Goal: Use online tool/utility

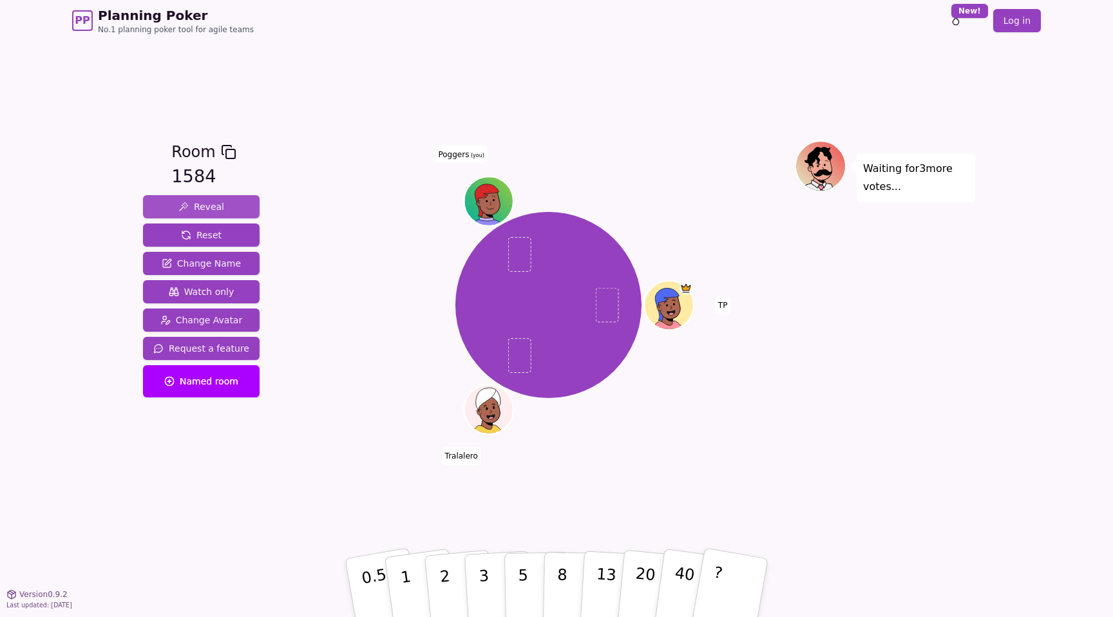
click at [231, 206] on button "Reveal" at bounding box center [201, 206] width 117 height 23
click at [223, 202] on button "Reveal" at bounding box center [201, 206] width 117 height 23
click at [218, 231] on button "Reset" at bounding box center [201, 234] width 117 height 23
click at [236, 260] on button "Change Name" at bounding box center [201, 263] width 117 height 23
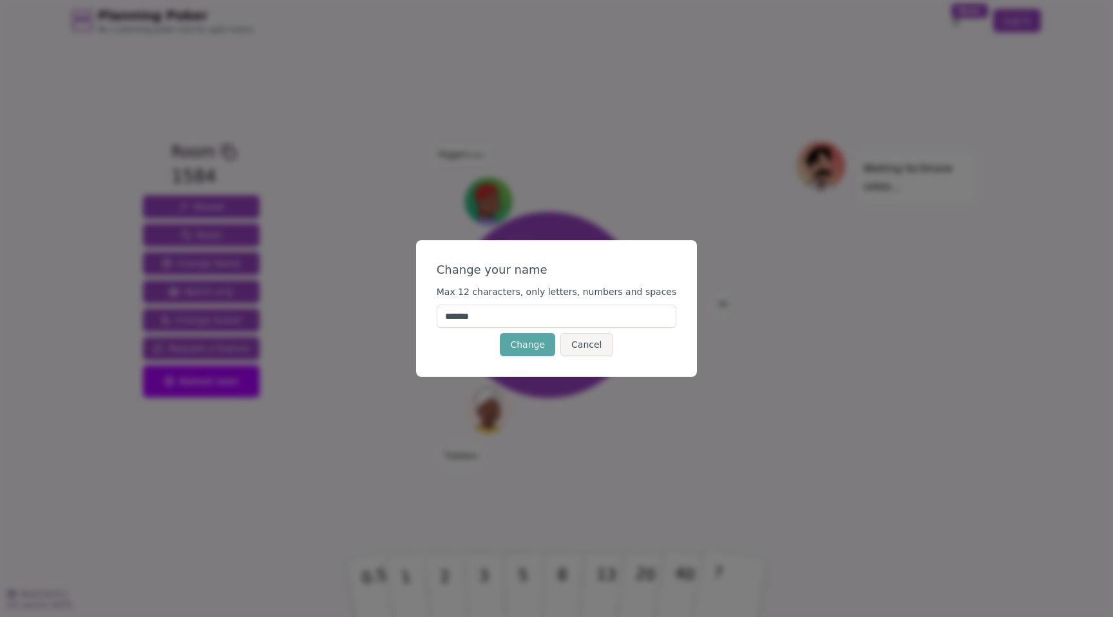
click at [490, 314] on input "*******" at bounding box center [557, 316] width 240 height 23
type input "******"
click at [527, 339] on button "Change" at bounding box center [527, 344] width 55 height 23
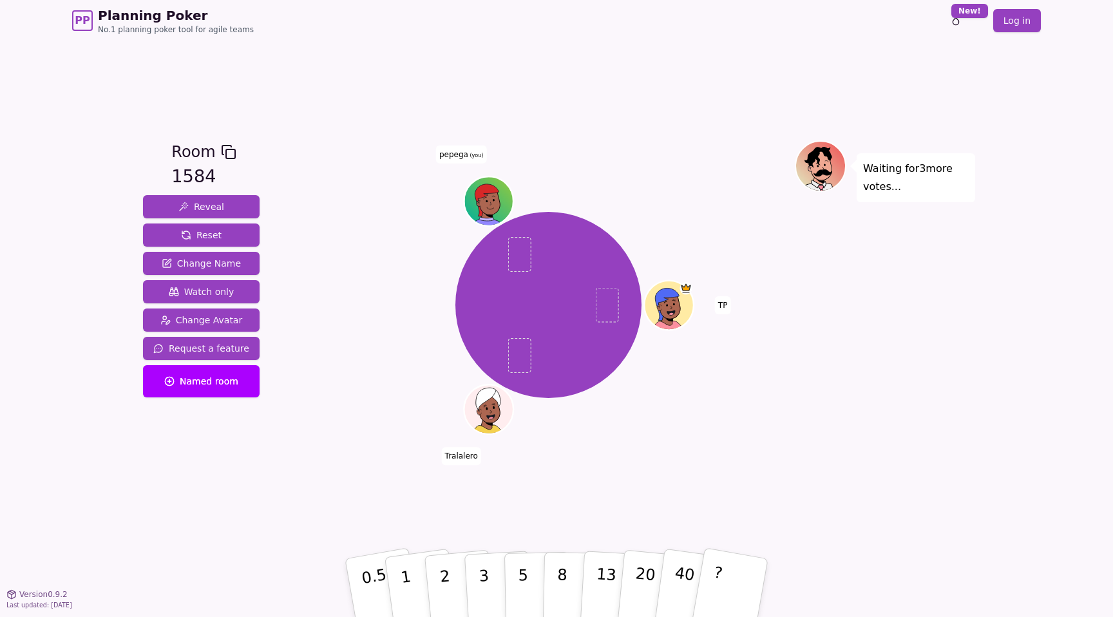
click at [499, 505] on div "Room 1584 Reveal Reset Change Name Watch only Change Avatar Request a feature N…" at bounding box center [556, 317] width 837 height 553
click at [471, 573] on button "3" at bounding box center [499, 588] width 70 height 100
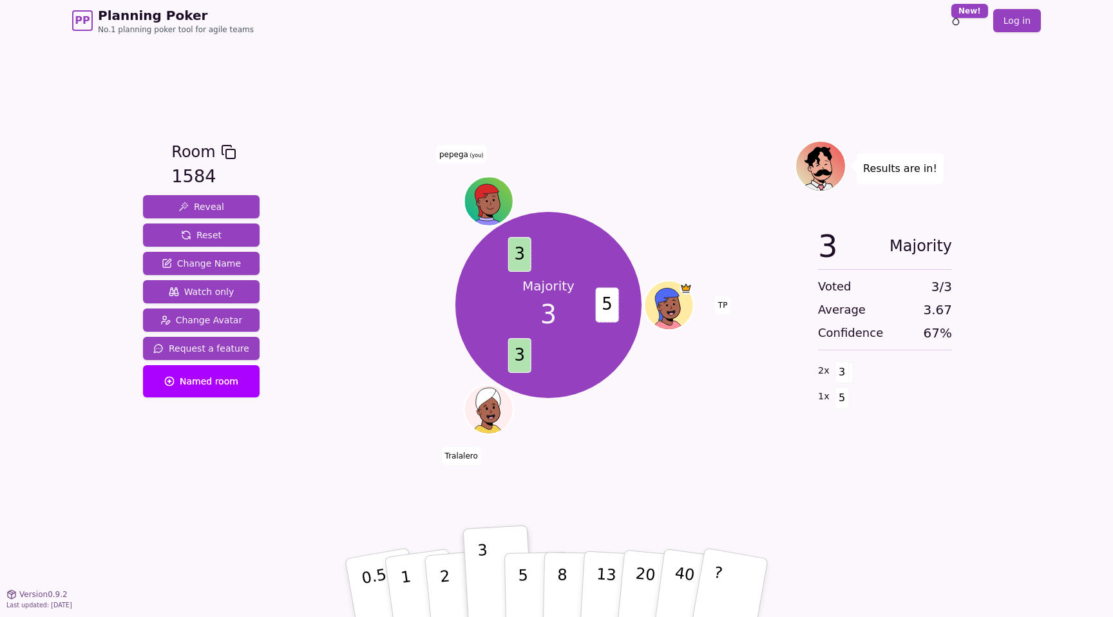
click at [737, 525] on div "Room 1584 Reveal Reset Change Name Watch only Change Avatar Request a feature N…" at bounding box center [556, 317] width 837 height 553
click at [734, 554] on button "?" at bounding box center [730, 588] width 81 height 106
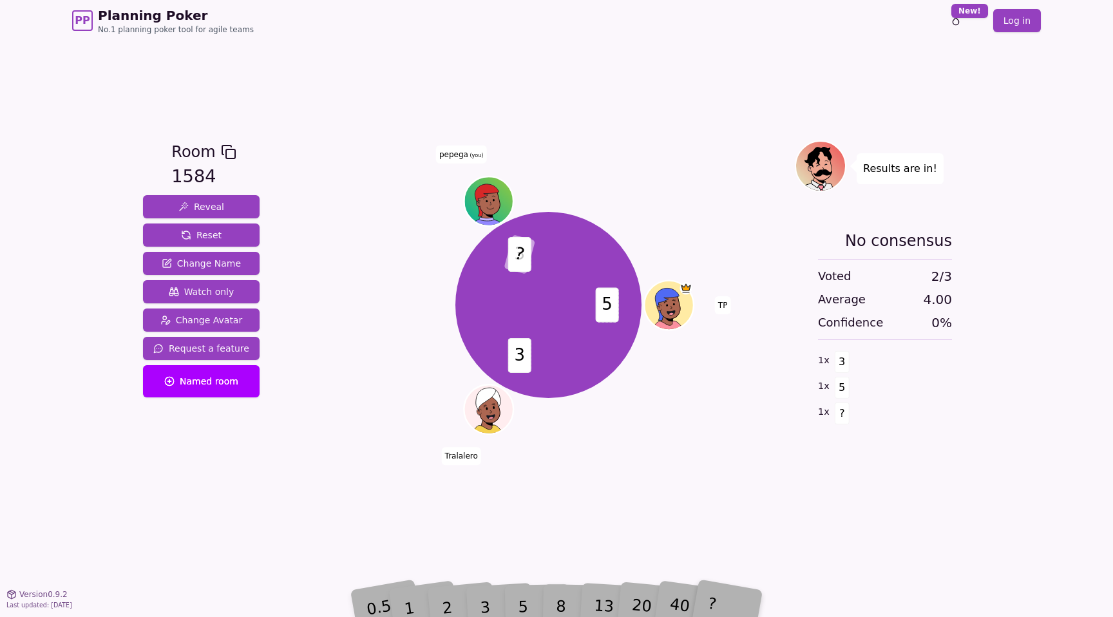
click at [741, 511] on div "Room 1584 Reveal Reset Change Name Watch only Change Avatar Request a feature N…" at bounding box center [556, 317] width 837 height 553
click at [227, 240] on button "Reset" at bounding box center [201, 234] width 117 height 23
